Goal: Information Seeking & Learning: Learn about a topic

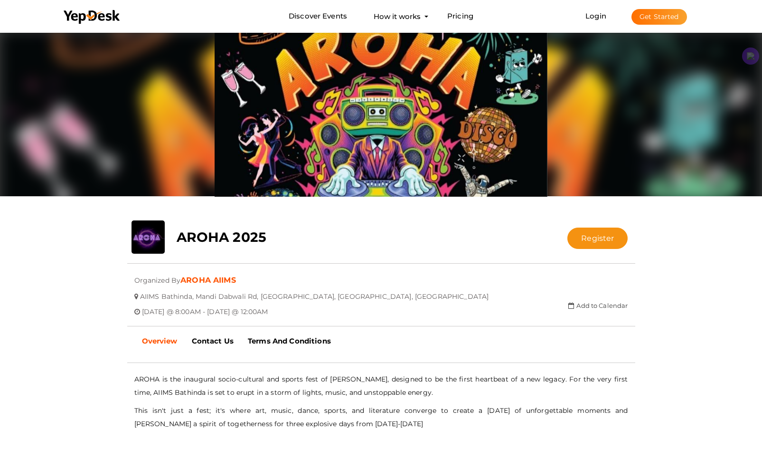
scroll to position [146, 0]
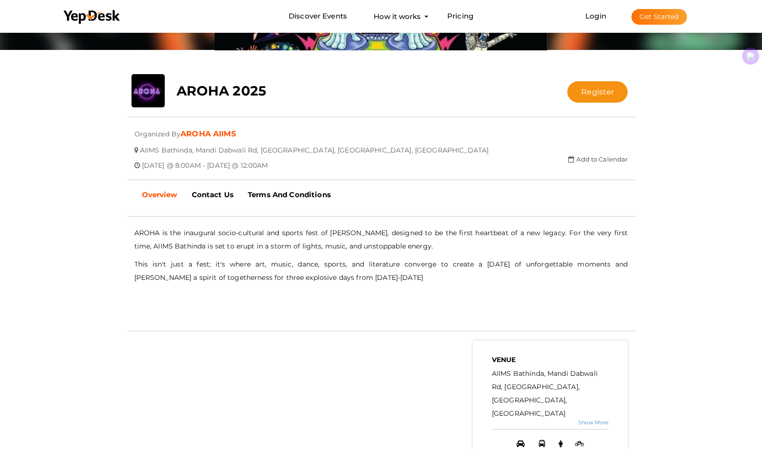
click at [227, 244] on p "AROHA is the inaugural socio-cultural and sports fest of [PERSON_NAME], designe…" at bounding box center [381, 239] width 494 height 27
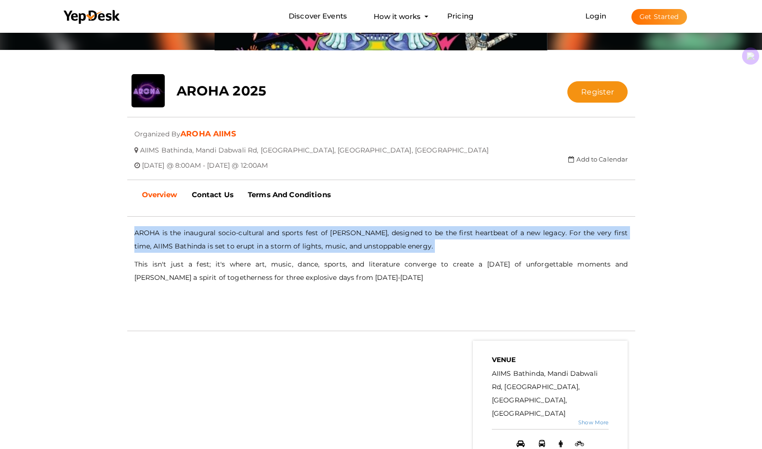
click at [227, 244] on p "AROHA is the inaugural socio-cultural and sports fest of [PERSON_NAME], designe…" at bounding box center [381, 239] width 494 height 27
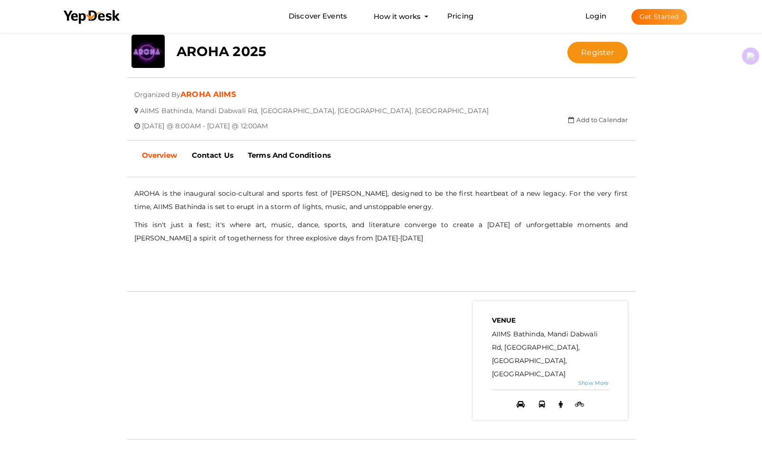
scroll to position [185, 0]
click at [328, 191] on p "AROHA is the inaugural socio-cultural and sports fest of [PERSON_NAME], designe…" at bounding box center [381, 200] width 494 height 27
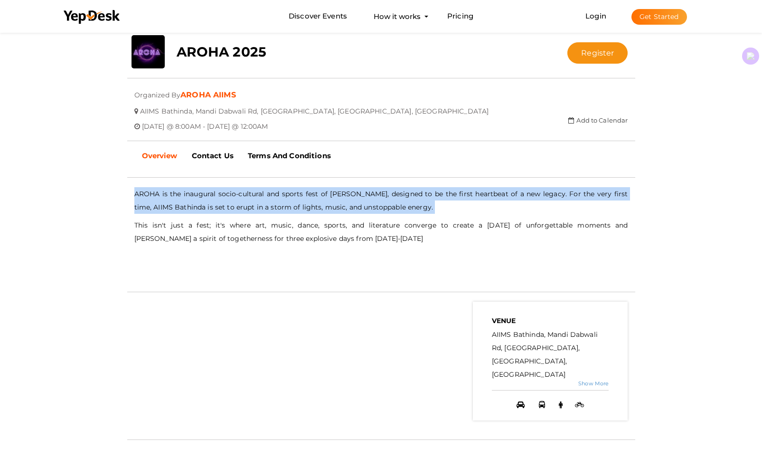
click at [328, 191] on p "AROHA is the inaugural socio-cultural and sports fest of [PERSON_NAME], designe…" at bounding box center [381, 200] width 494 height 27
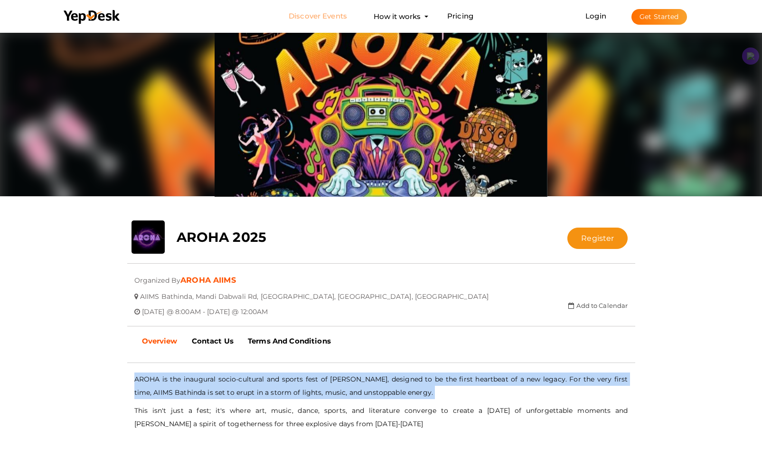
click at [303, 14] on link "Discover Events" at bounding box center [318, 17] width 58 height 18
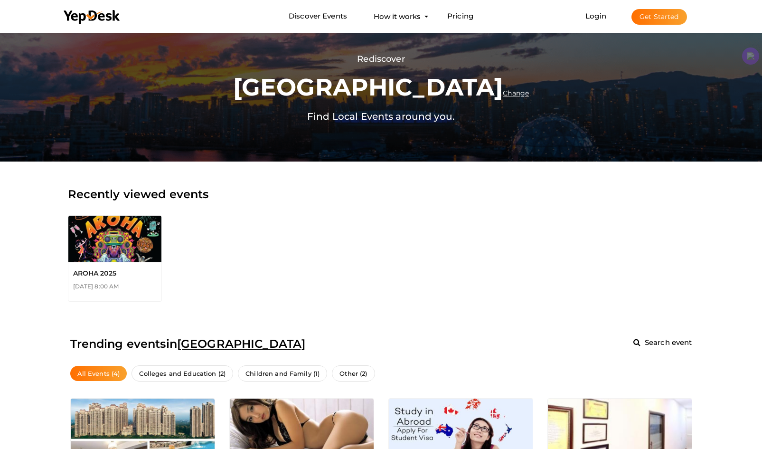
scroll to position [10, 0]
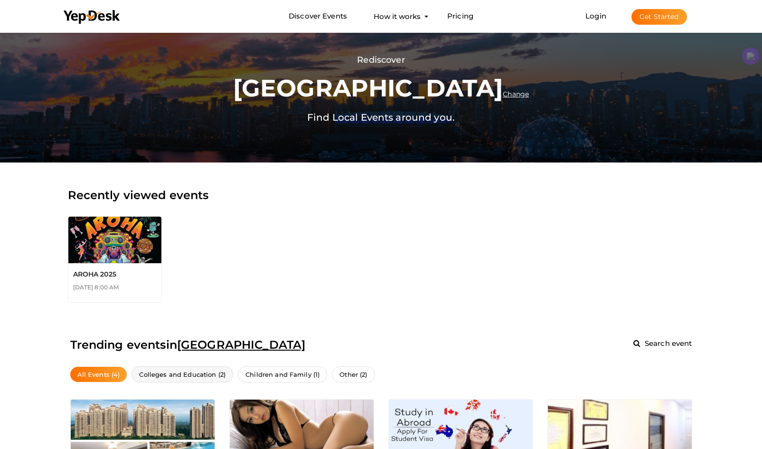
click at [201, 378] on span "Colleges and Education (2)" at bounding box center [182, 374] width 102 height 17
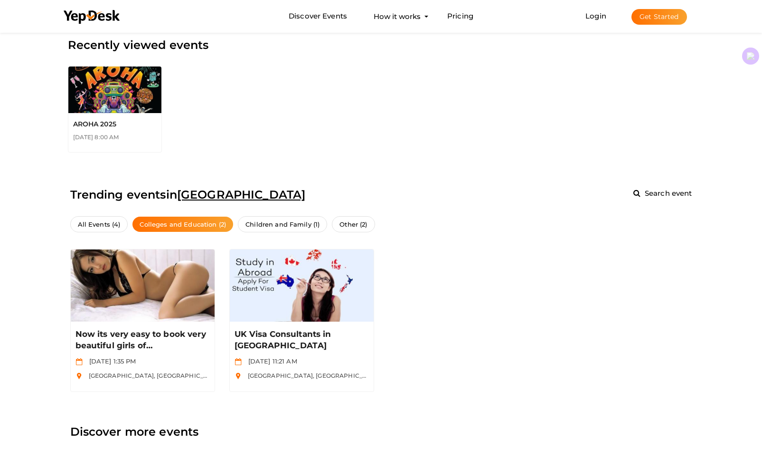
scroll to position [160, 0]
click at [275, 222] on span "Children and Family (1)" at bounding box center [282, 224] width 89 height 17
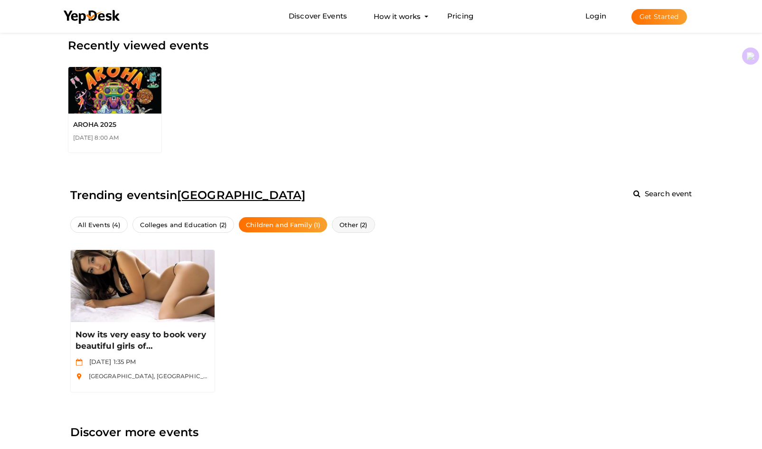
click at [346, 217] on span "Other (2)" at bounding box center [353, 224] width 43 height 17
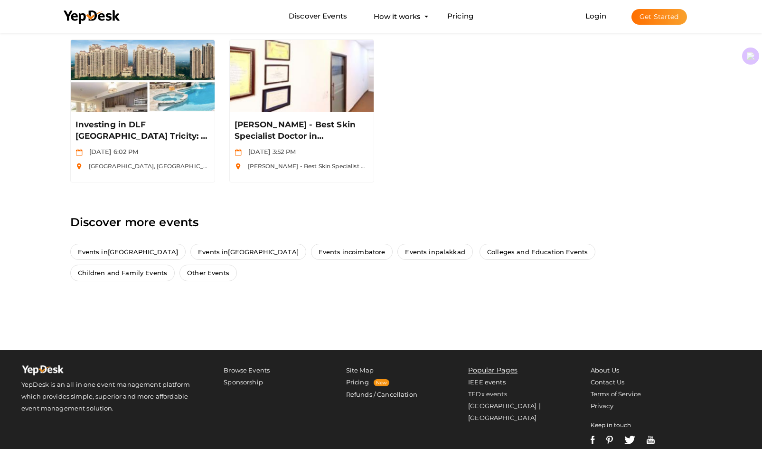
scroll to position [370, 0]
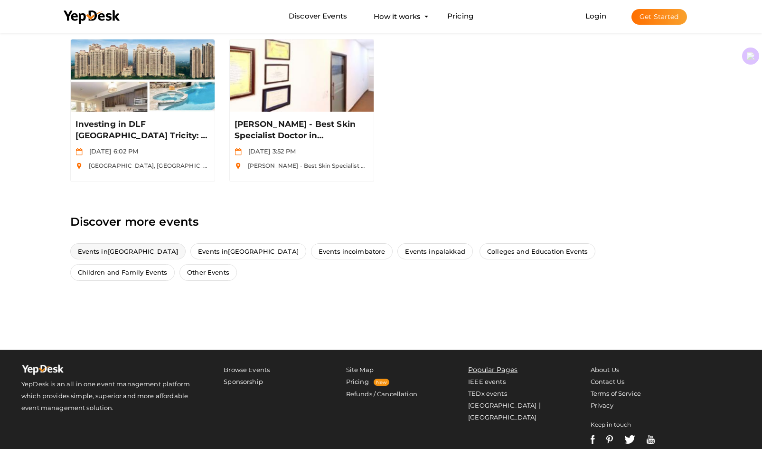
click at [109, 256] on span "Events in [GEOGRAPHIC_DATA]" at bounding box center [128, 251] width 116 height 17
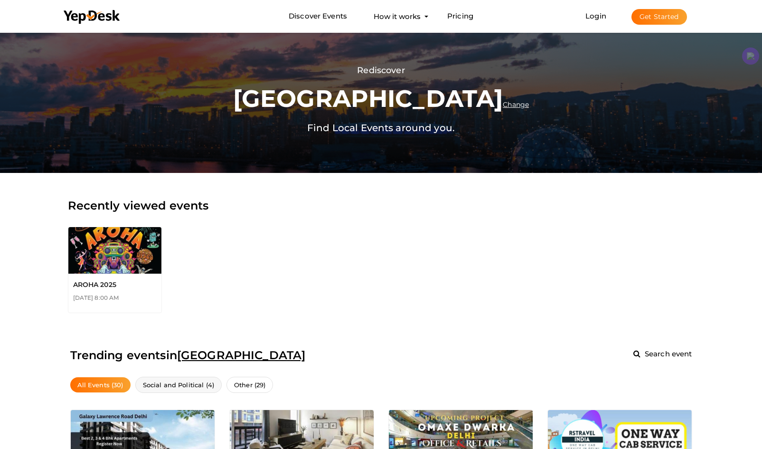
click at [189, 387] on span "Social and Political (4)" at bounding box center [178, 384] width 86 height 17
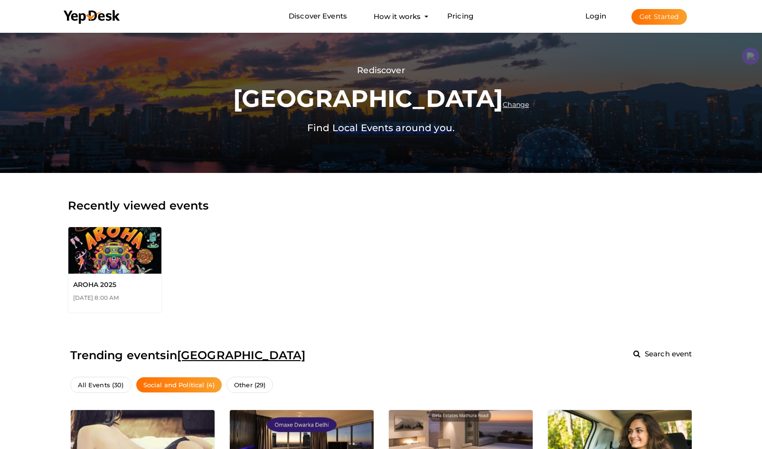
click at [503, 105] on span "Change" at bounding box center [516, 104] width 26 height 9
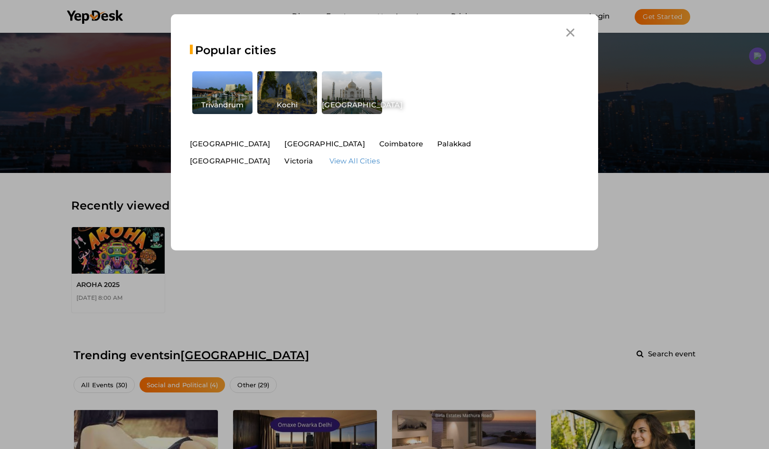
click at [284, 141] on span "[GEOGRAPHIC_DATA]" at bounding box center [324, 143] width 80 height 9
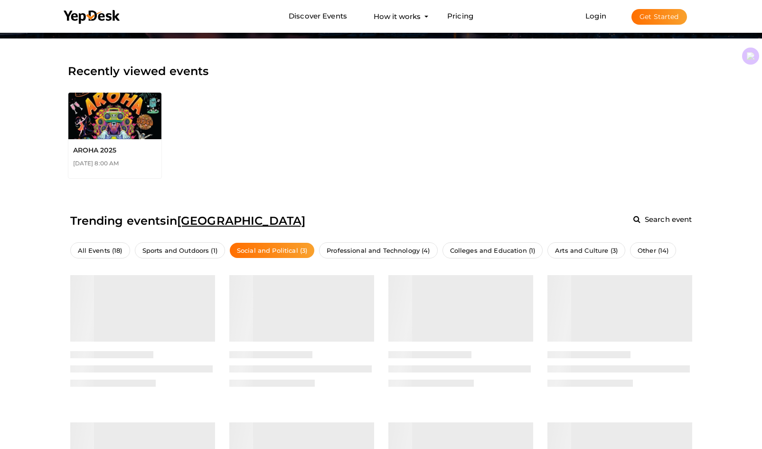
scroll to position [295, 0]
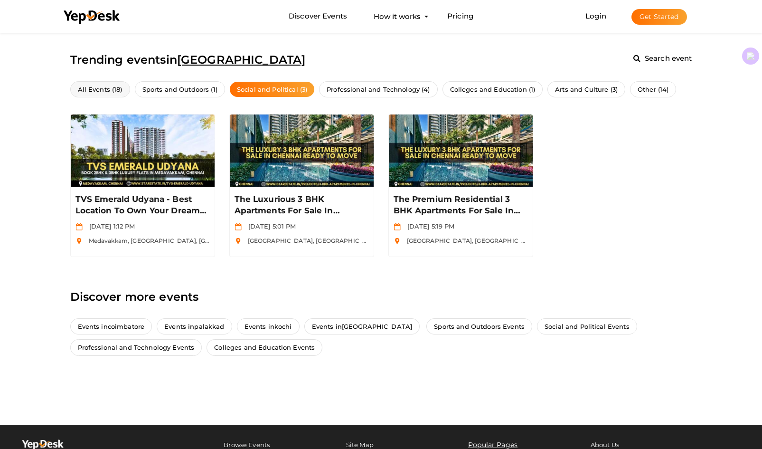
click at [95, 83] on span "All Events (18)" at bounding box center [100, 89] width 60 height 17
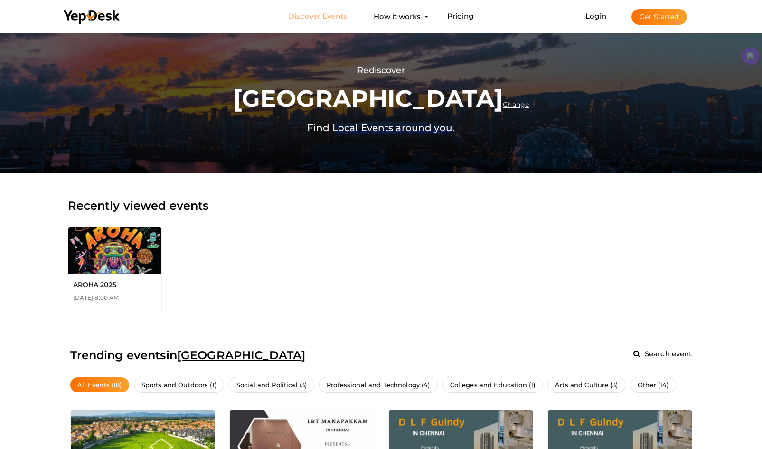
click at [315, 16] on link "Discover Events" at bounding box center [318, 17] width 58 height 18
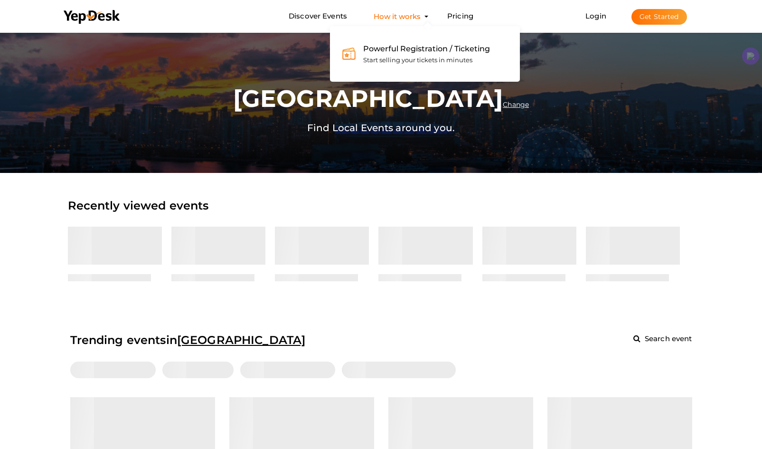
click at [389, 16] on button "How it works Powerful Registration / Ticketing Start selling your tickets in mi…" at bounding box center [397, 17] width 53 height 18
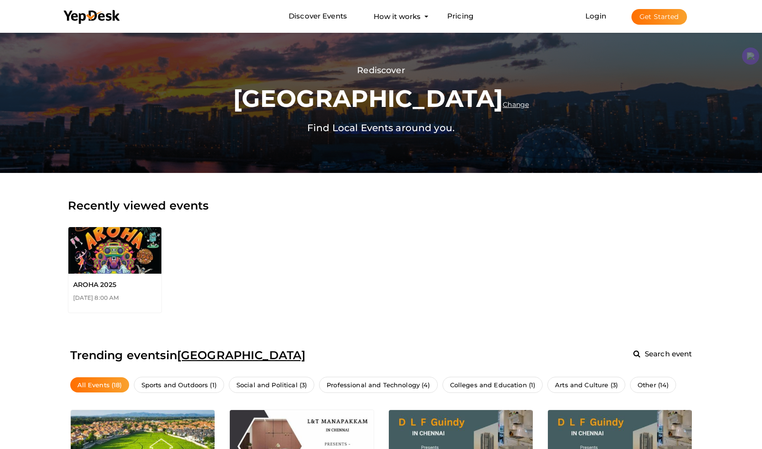
click at [503, 105] on span "Change" at bounding box center [516, 104] width 26 height 9
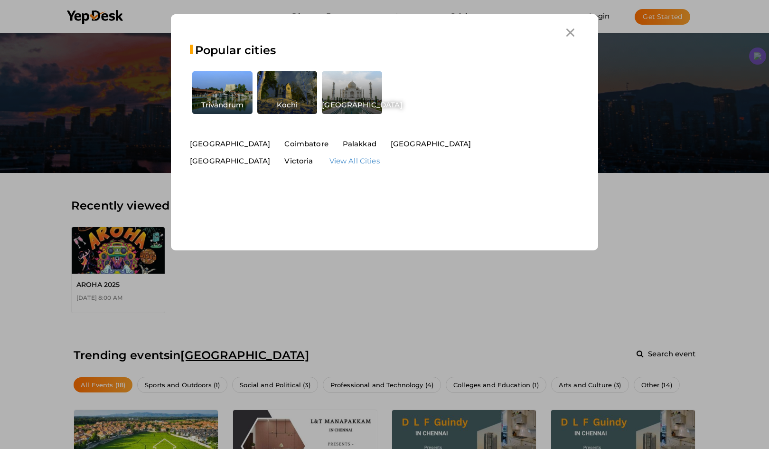
click at [270, 156] on span "[GEOGRAPHIC_DATA]" at bounding box center [230, 160] width 80 height 9
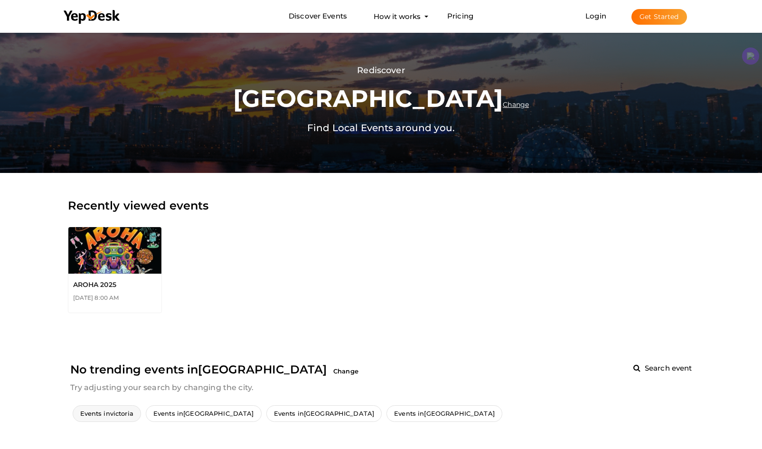
click at [112, 412] on span "victoria" at bounding box center [121, 413] width 23 height 8
